Goal: Find specific page/section

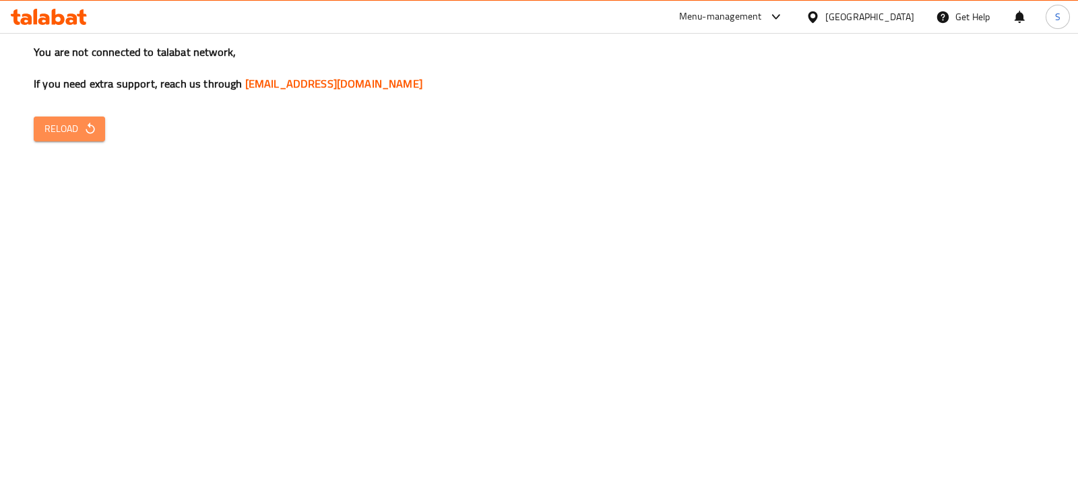
click at [73, 129] on span "Reload" at bounding box center [69, 129] width 50 height 17
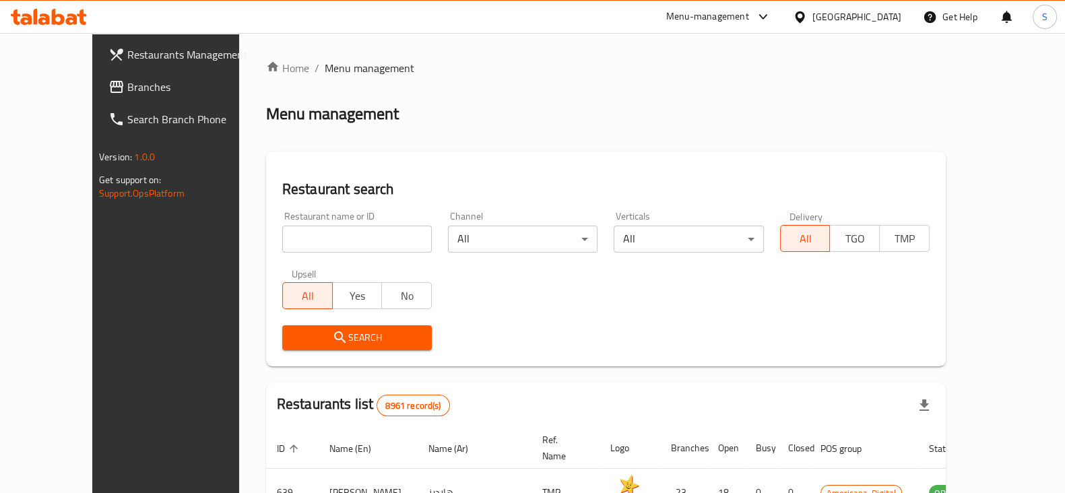
click at [749, 15] on div "Menu-management" at bounding box center [707, 17] width 83 height 16
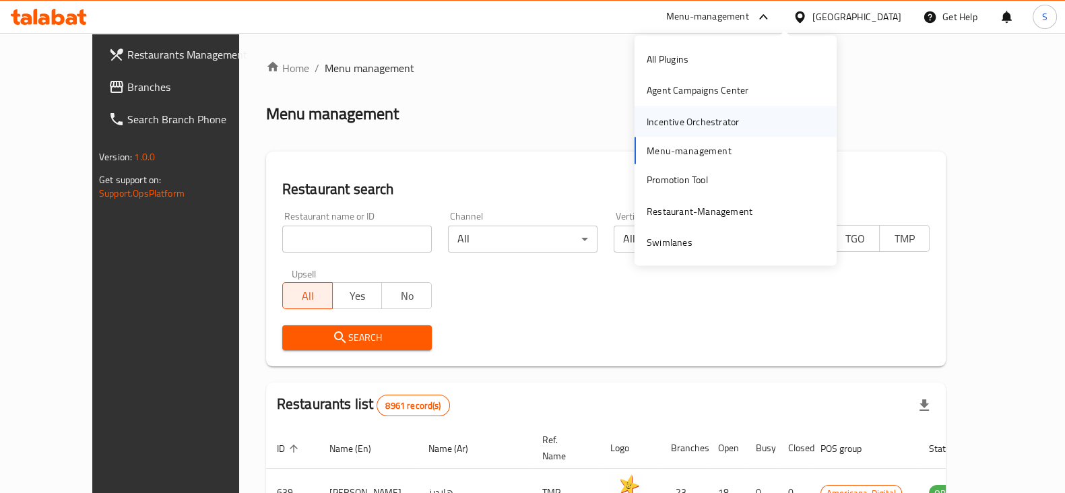
click at [674, 126] on div "Incentive Orchestrator" at bounding box center [693, 121] width 92 height 15
